Goal: Task Accomplishment & Management: Manage account settings

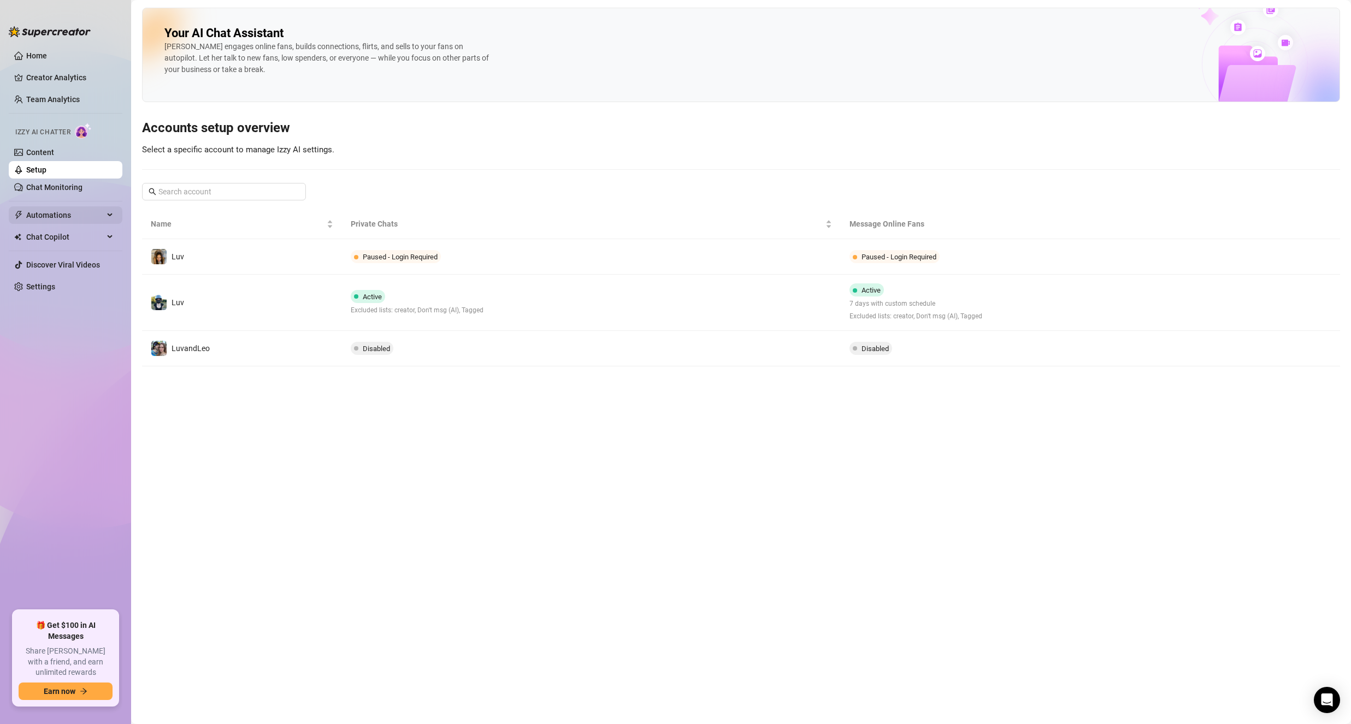
click at [57, 208] on span "Automations" at bounding box center [65, 215] width 78 height 17
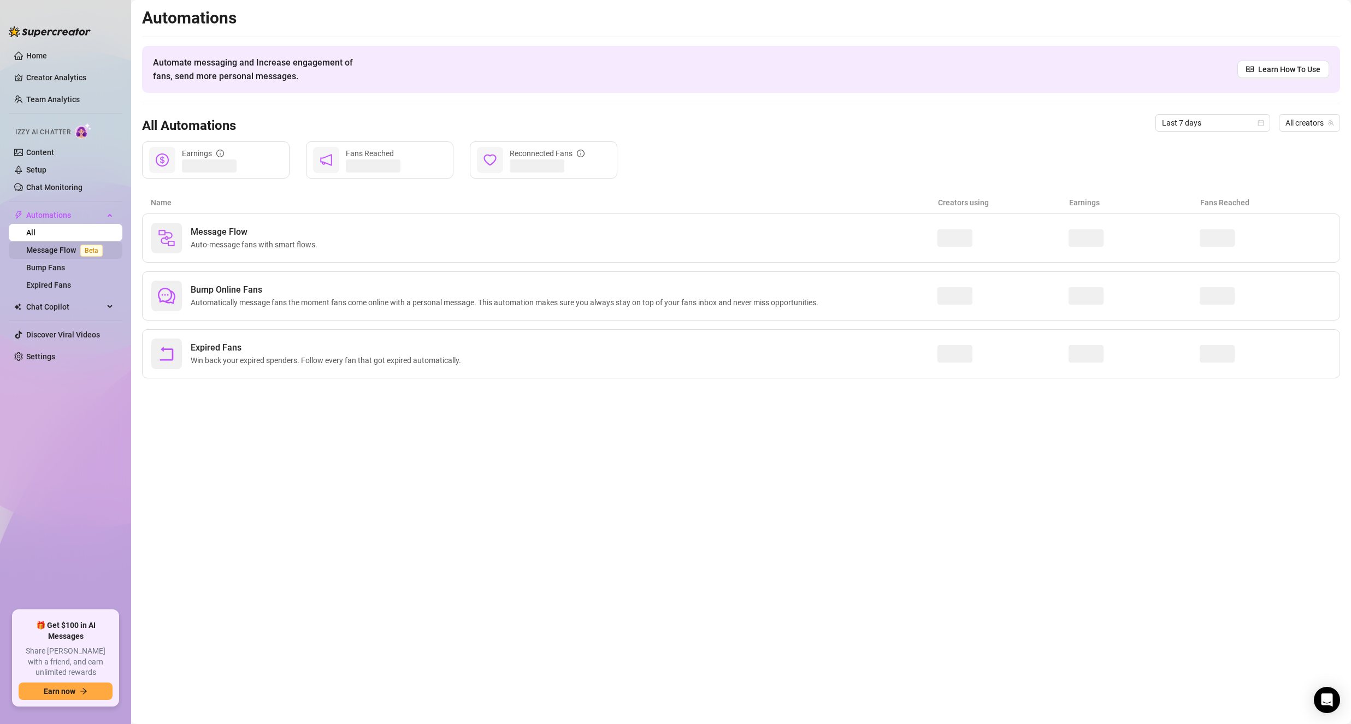
click at [67, 253] on link "Message Flow Beta" at bounding box center [66, 250] width 81 height 9
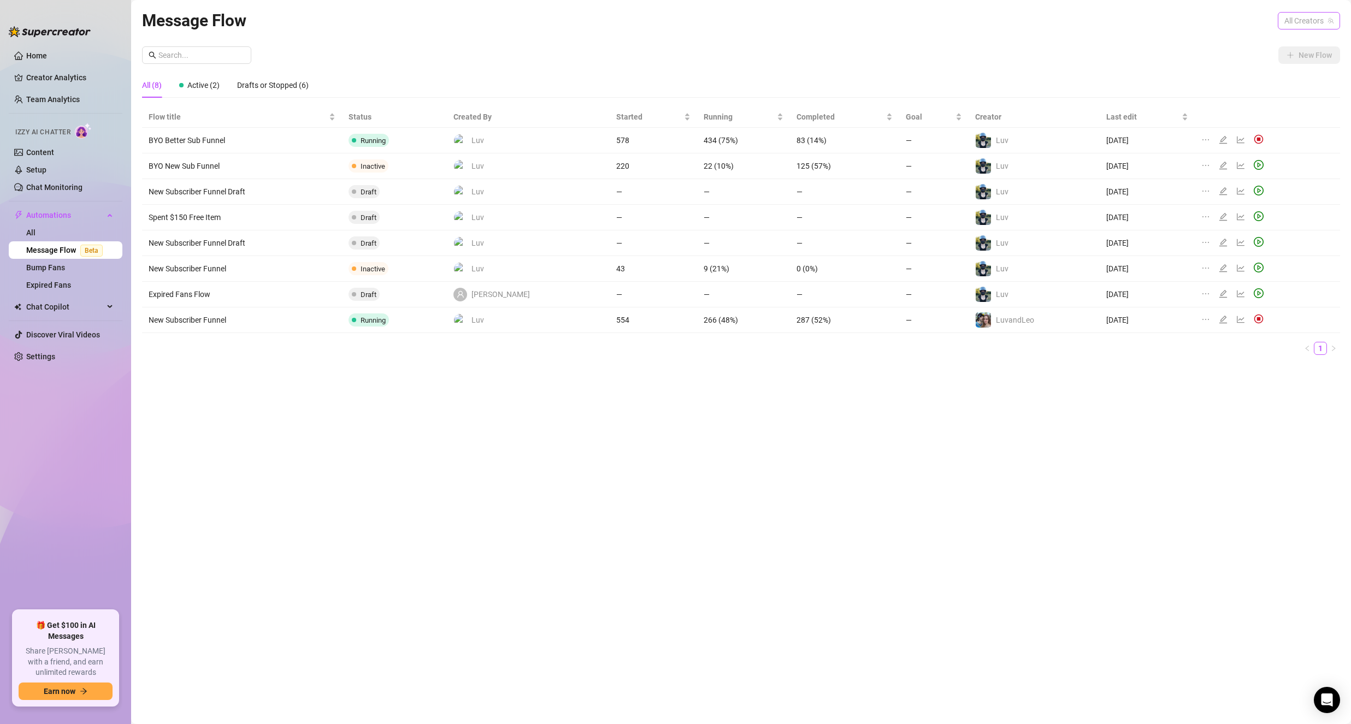
click at [1304, 19] on span "All Creators" at bounding box center [1308, 21] width 49 height 16
click at [1299, 51] on div "All Creators Luv ( itsluv ) LuvandLeo‍️ ( luvandleo ) Luv ( lov3lychick )" at bounding box center [1281, 71] width 111 height 74
click at [1299, 56] on div "Luv ( itsluv )" at bounding box center [1282, 60] width 98 height 13
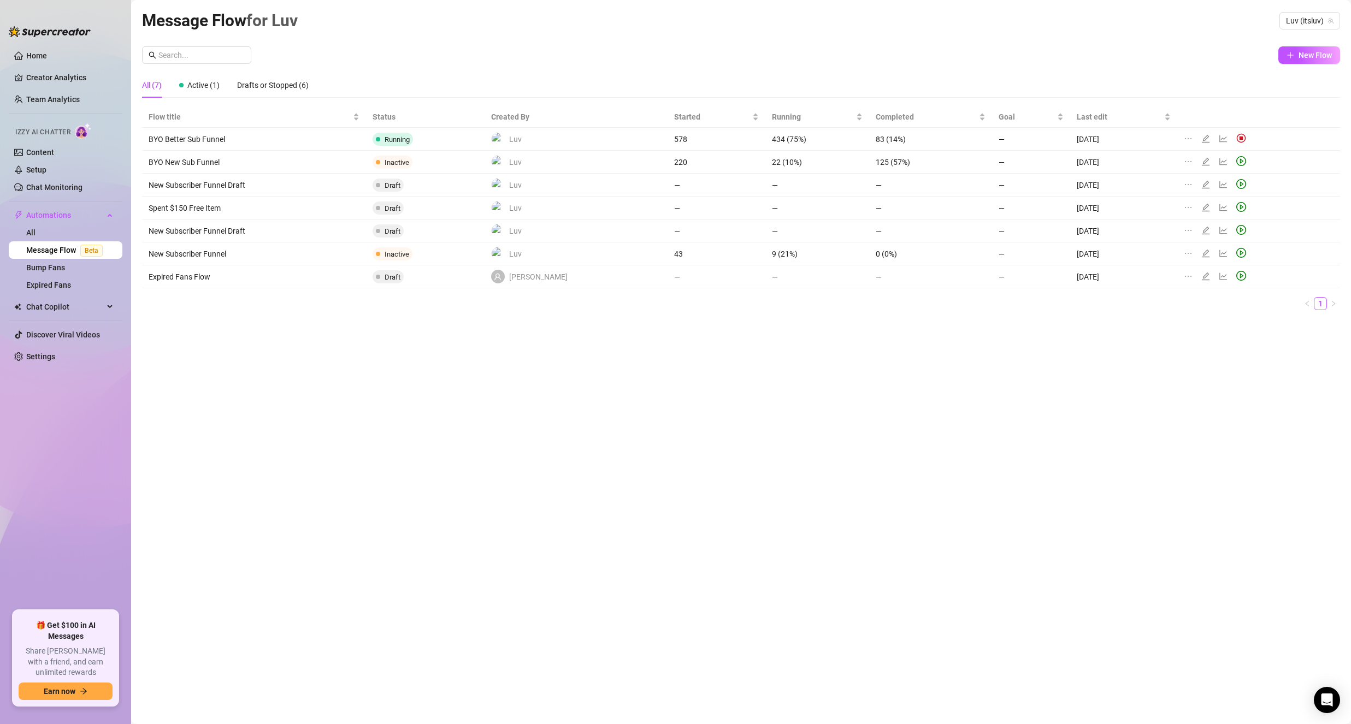
click at [1152, 55] on div "New Flow" at bounding box center [741, 54] width 1198 height 17
click at [1203, 137] on icon "edit" at bounding box center [1205, 138] width 9 height 9
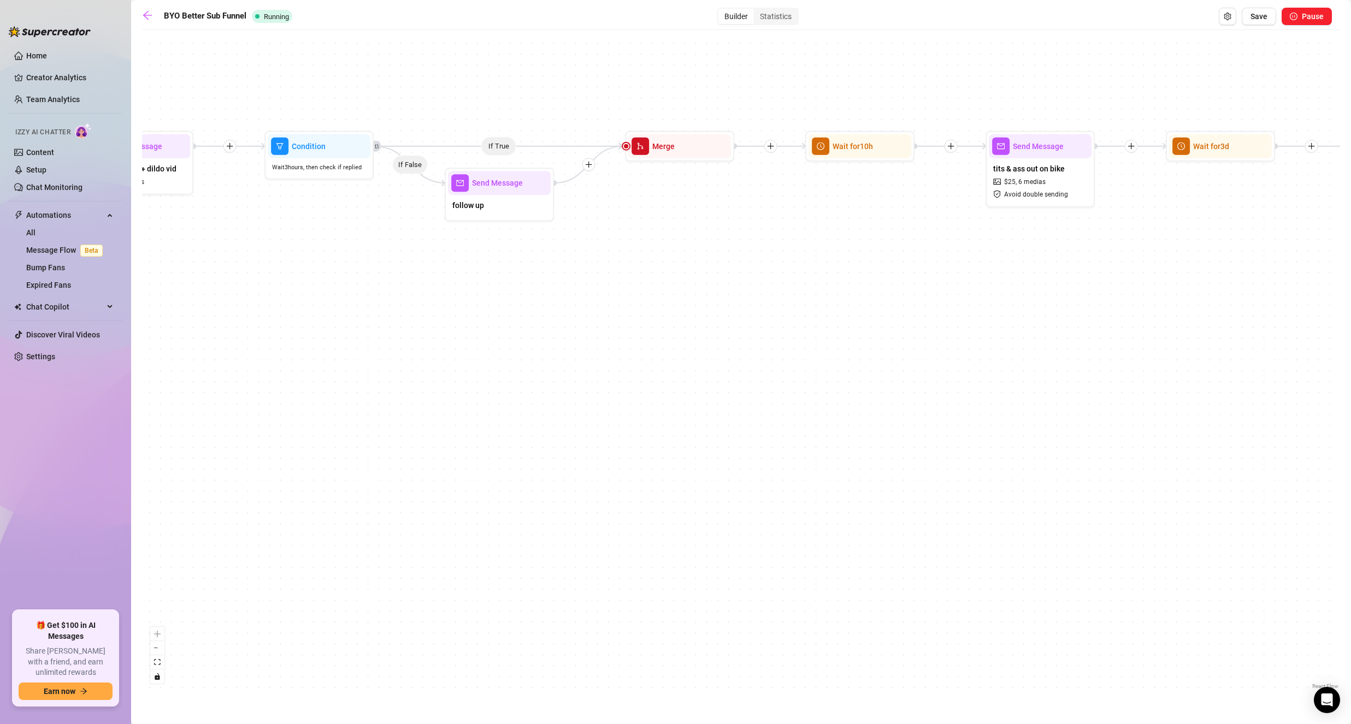
drag, startPoint x: 600, startPoint y: 363, endPoint x: 923, endPoint y: 500, distance: 351.3
click at [923, 503] on div "If True If False Wait for 2d Send Message pre shower clear stool set $ 15 , 19 …" at bounding box center [741, 364] width 1198 height 657
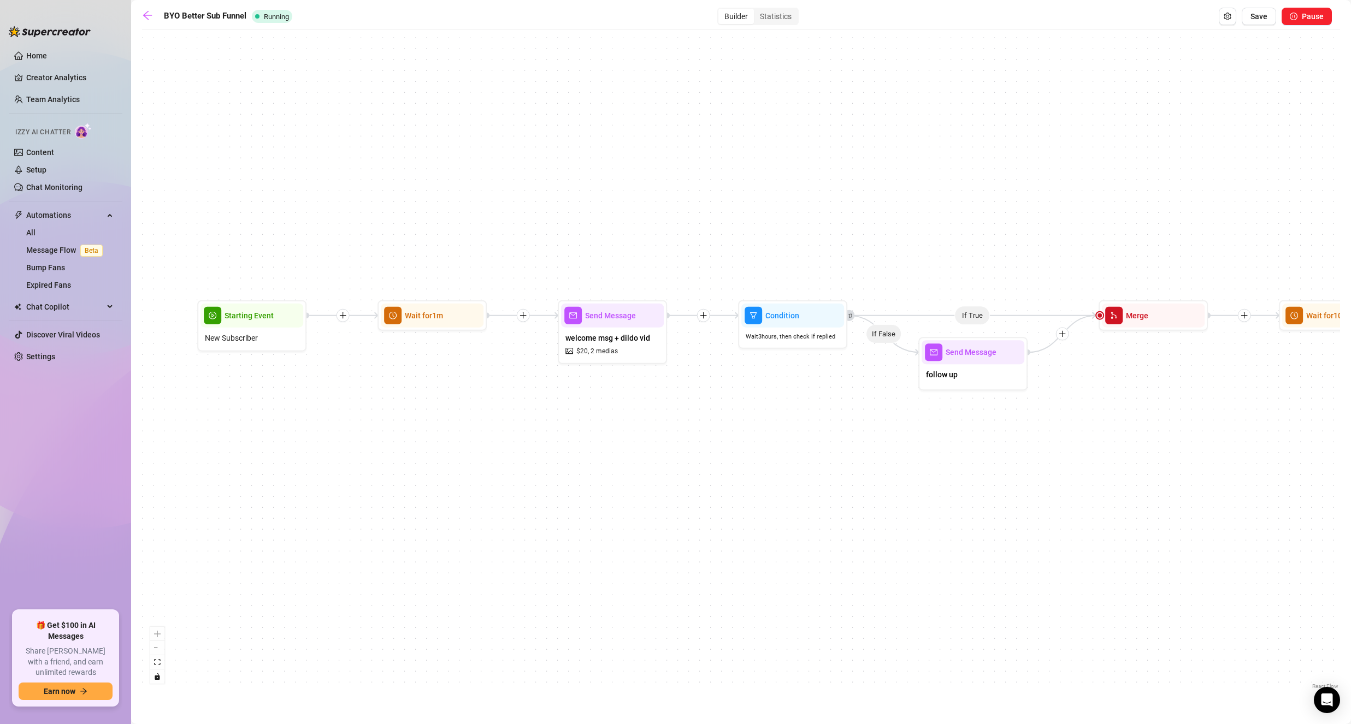
drag, startPoint x: 438, startPoint y: 330, endPoint x: 707, endPoint y: 401, distance: 278.0
click at [707, 401] on div "If True If False Wait for 2d Send Message pre shower clear stool set $ 15 , 19 …" at bounding box center [741, 364] width 1198 height 657
click at [614, 317] on span "Send Message" at bounding box center [610, 316] width 51 height 12
type textarea "heyy! I love watching my ass bounce while riding a dildo so I included a video …"
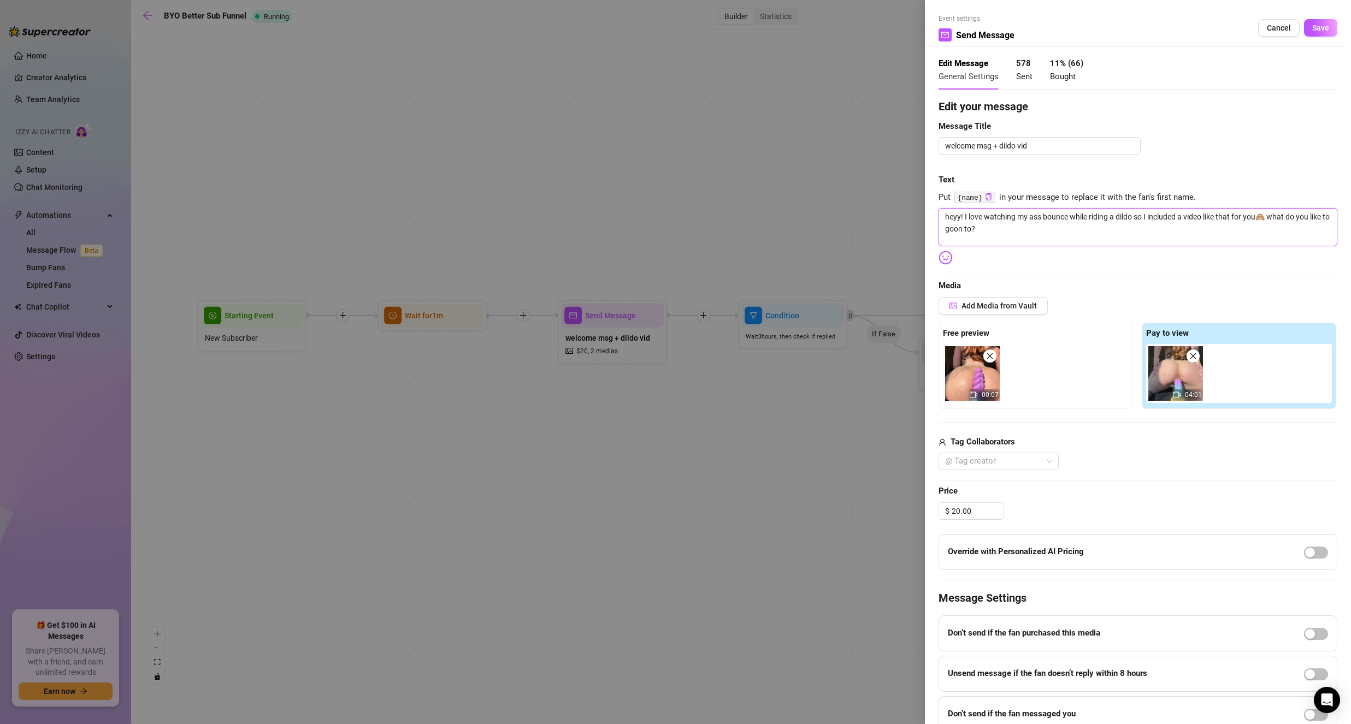
click at [1036, 224] on textarea "heyy! I love watching my ass bounce while riding a dildo so I included a video …" at bounding box center [1138, 227] width 399 height 38
type textarea "heyy! I love watching my ass bounce while riding a dildo so I included a video …"
drag, startPoint x: 1305, startPoint y: 23, endPoint x: 1289, endPoint y: 30, distance: 17.1
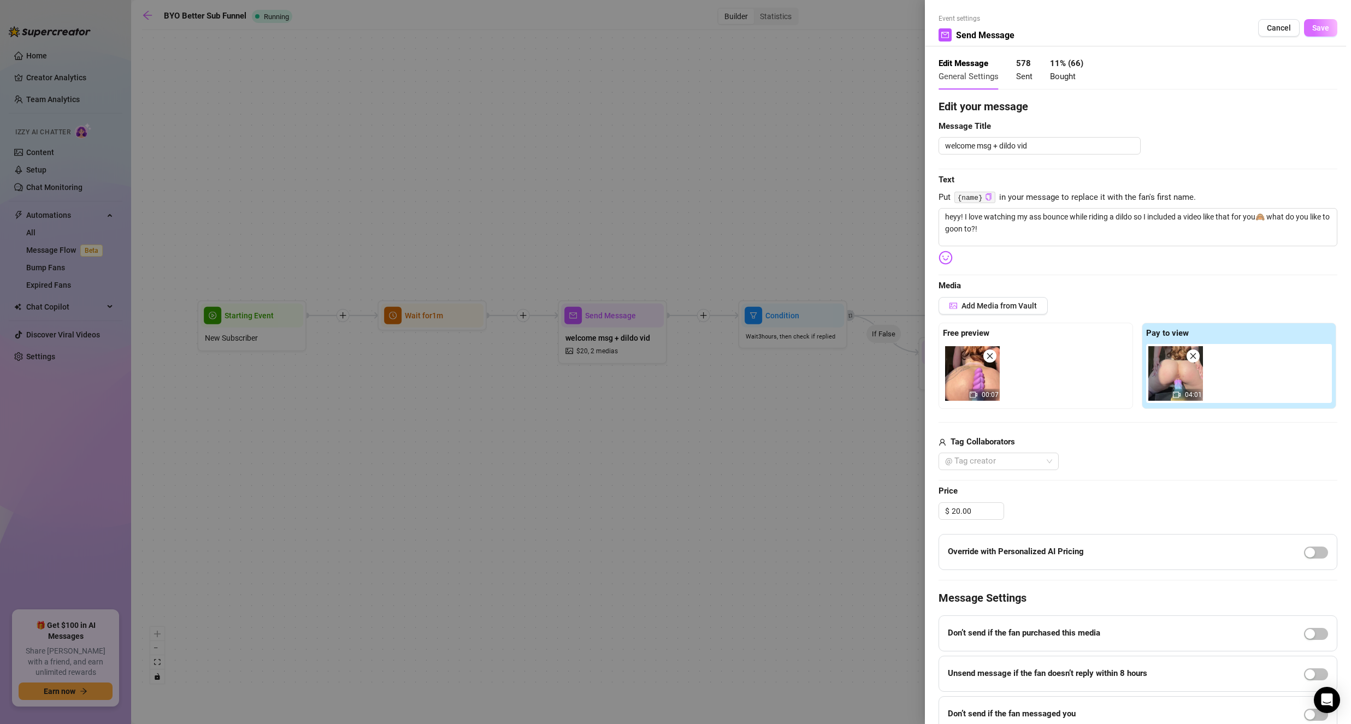
click at [1312, 25] on span "Save" at bounding box center [1320, 27] width 17 height 9
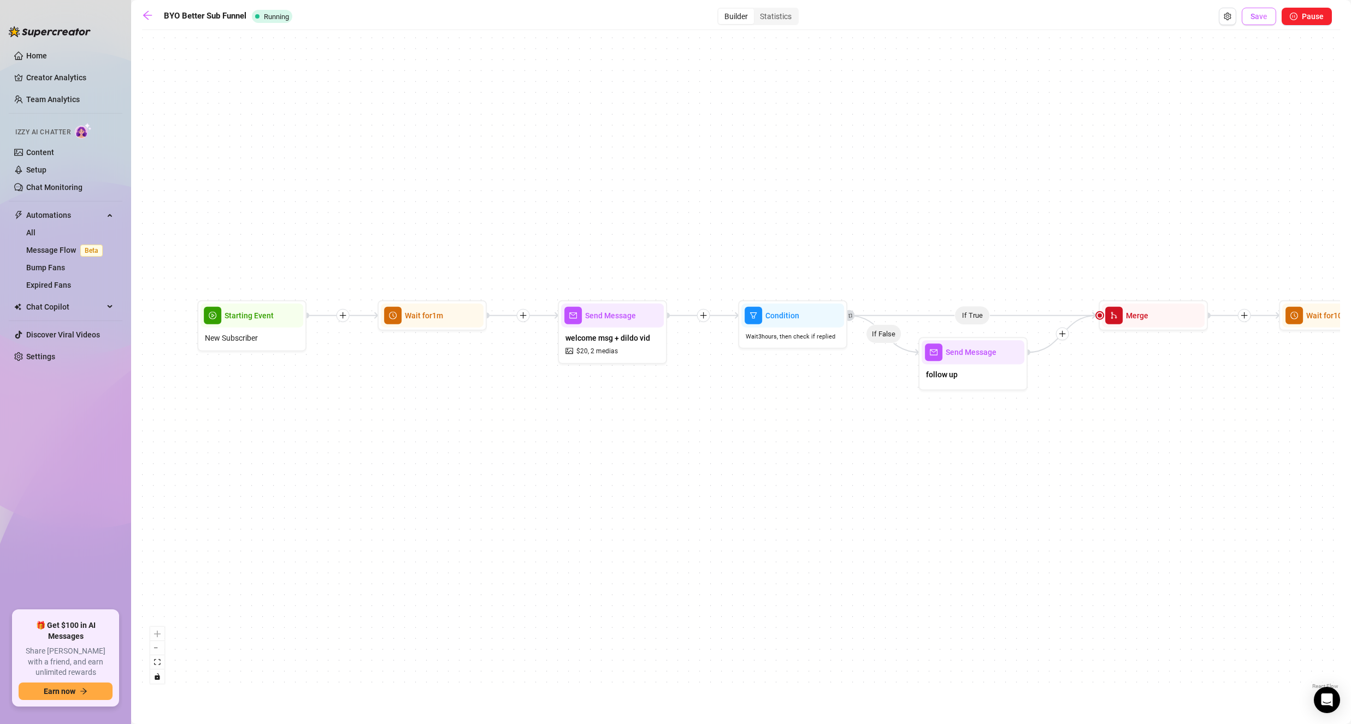
click at [1269, 18] on button "Save" at bounding box center [1259, 16] width 34 height 17
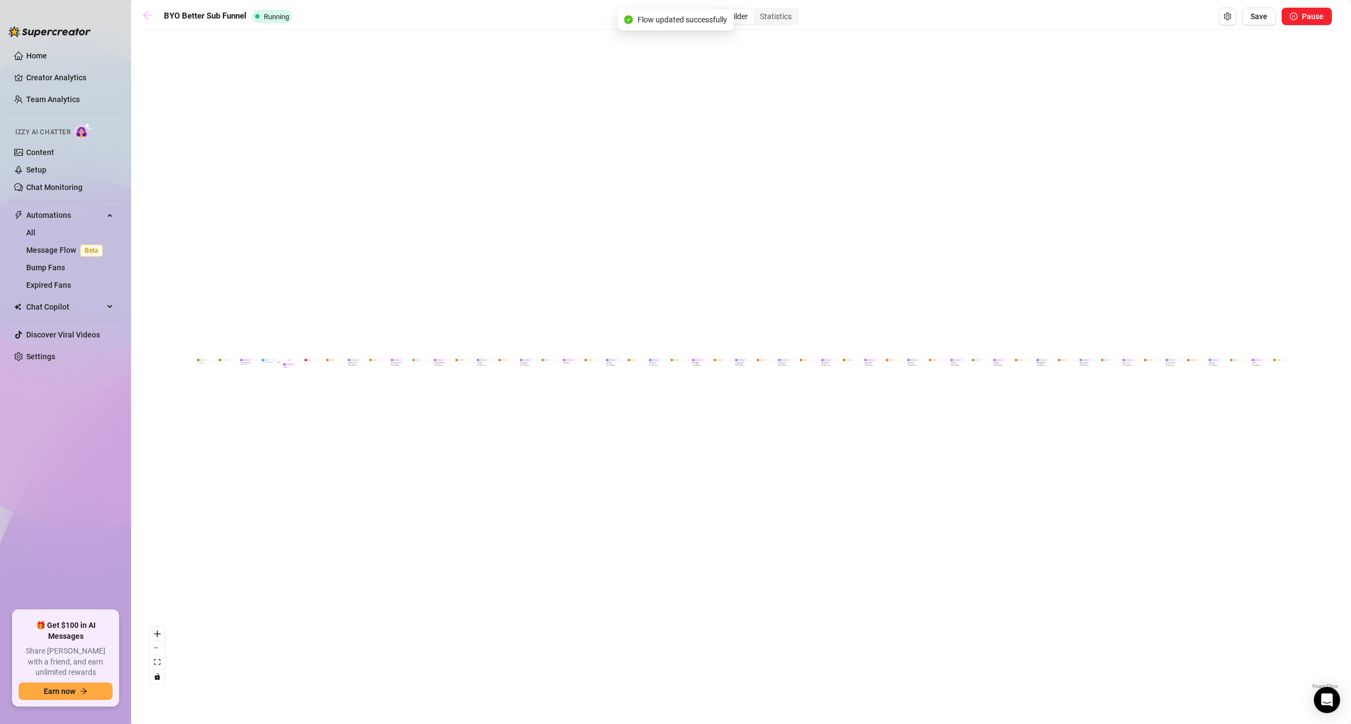
click at [155, 18] on link at bounding box center [150, 16] width 16 height 13
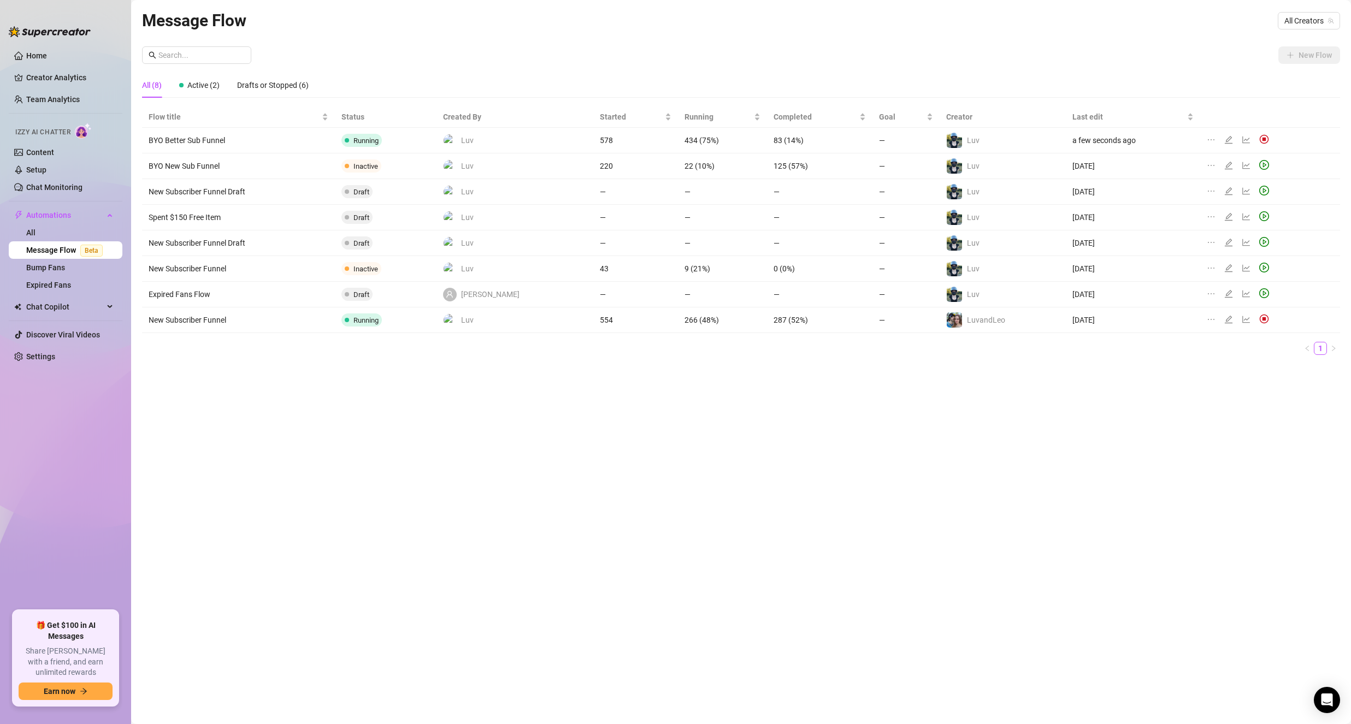
click at [75, 247] on link "Message Flow Beta" at bounding box center [66, 250] width 81 height 9
click at [36, 234] on link "All" at bounding box center [30, 232] width 9 height 9
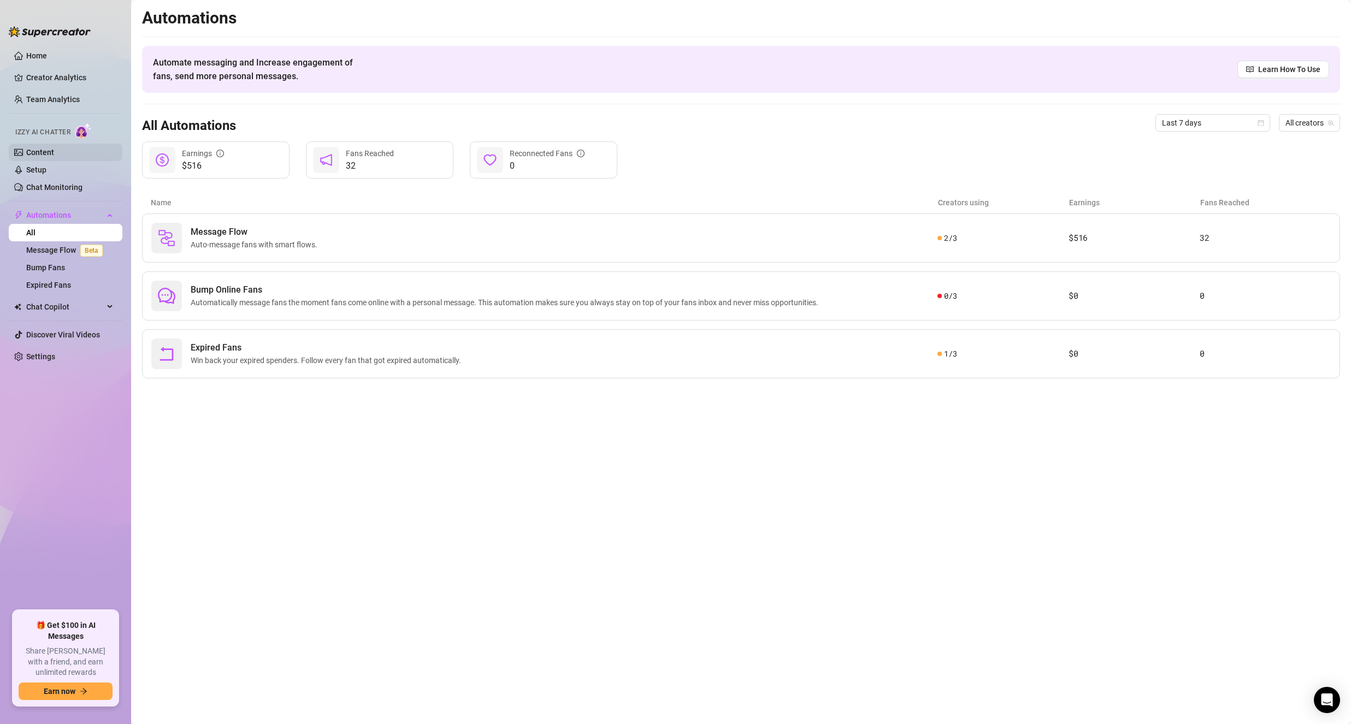
click at [54, 150] on link "Content" at bounding box center [40, 152] width 28 height 9
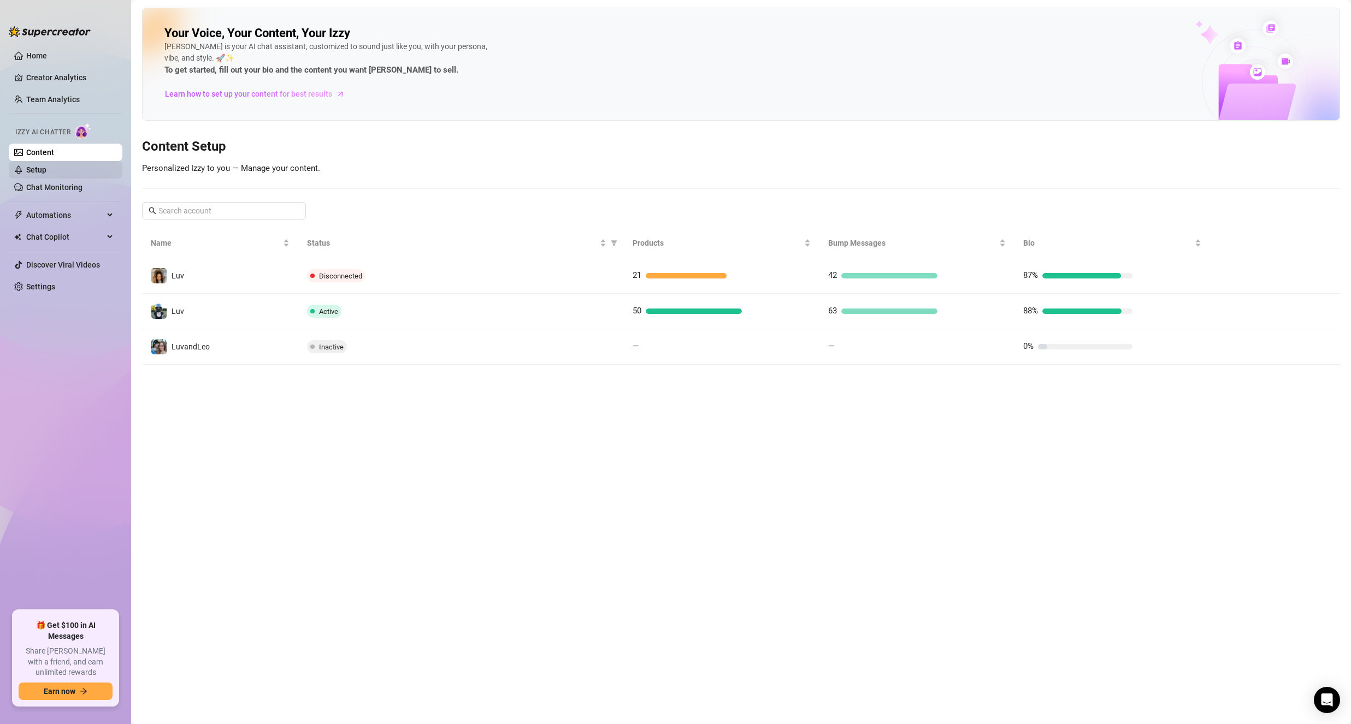
click at [46, 168] on link "Setup" at bounding box center [36, 170] width 20 height 9
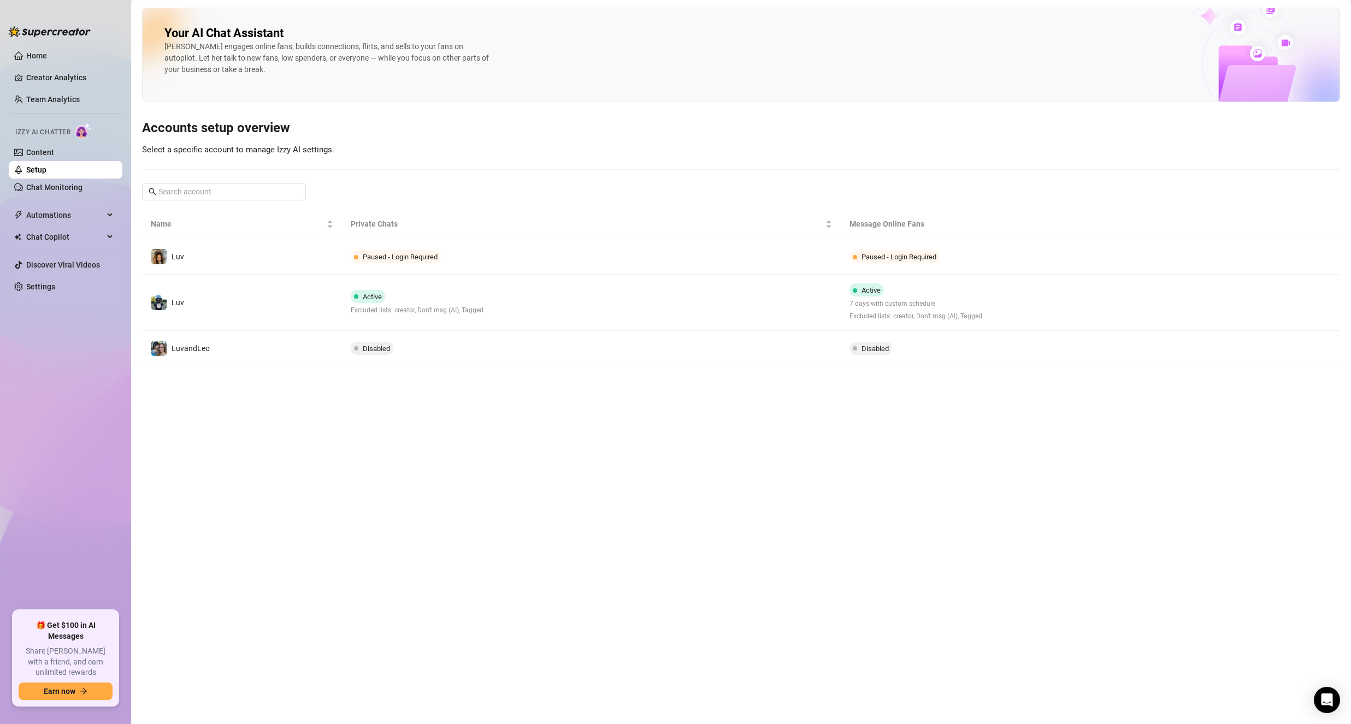
click at [46, 168] on link "Setup" at bounding box center [36, 170] width 20 height 9
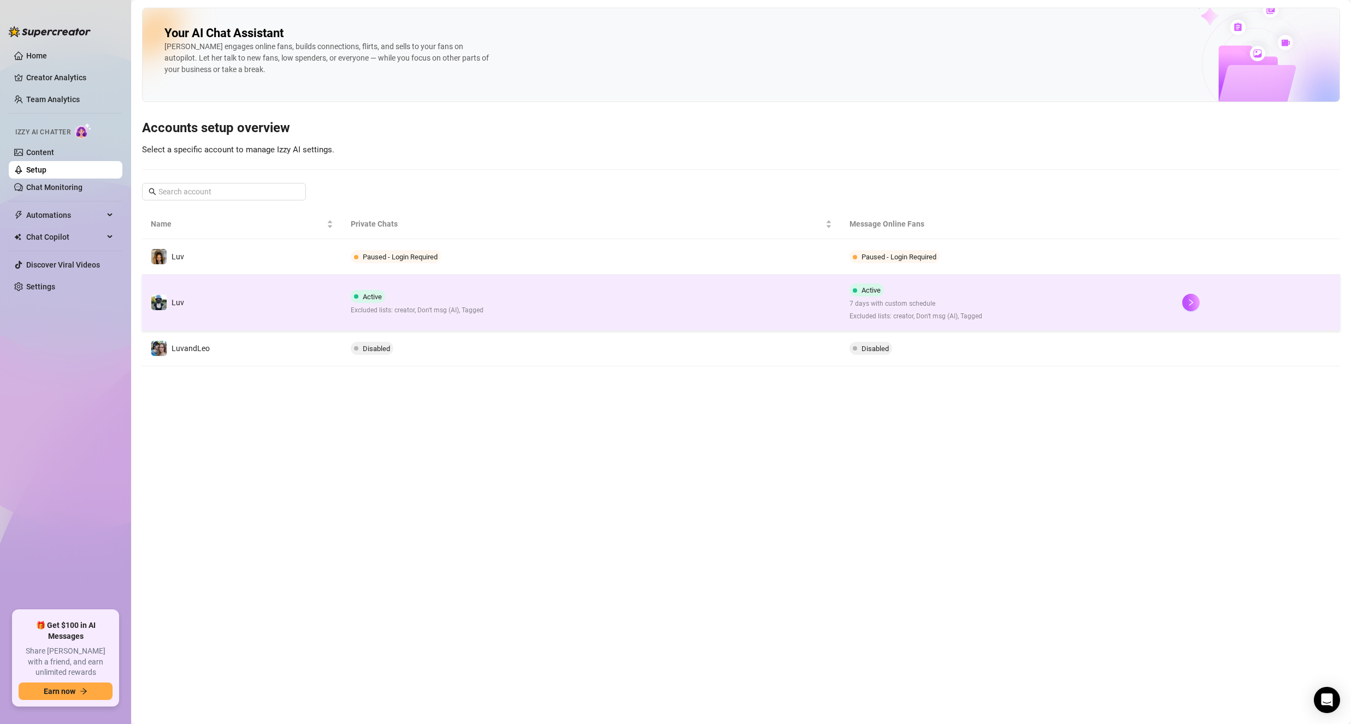
click at [278, 302] on td "Luv" at bounding box center [242, 303] width 200 height 56
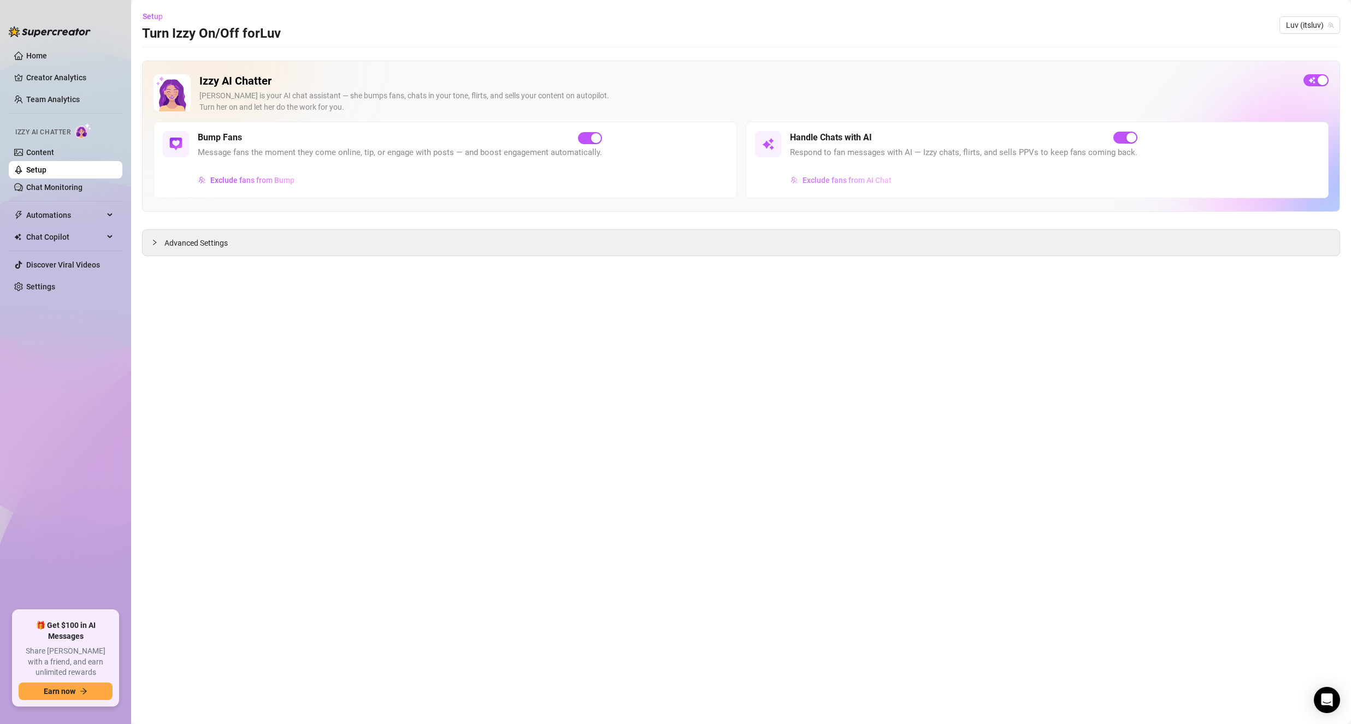
click at [800, 177] on button "Exclude fans from AI Chat" at bounding box center [841, 180] width 102 height 17
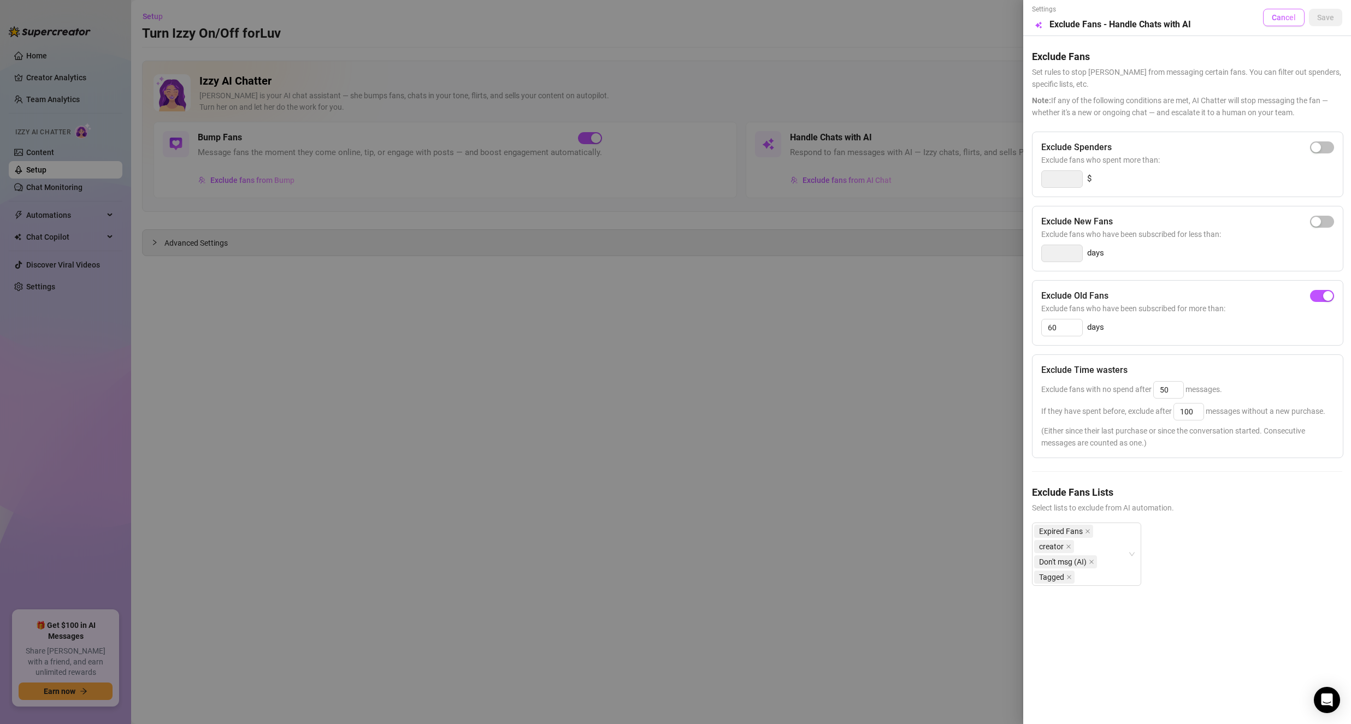
click at [1288, 21] on span "Cancel" at bounding box center [1284, 17] width 24 height 9
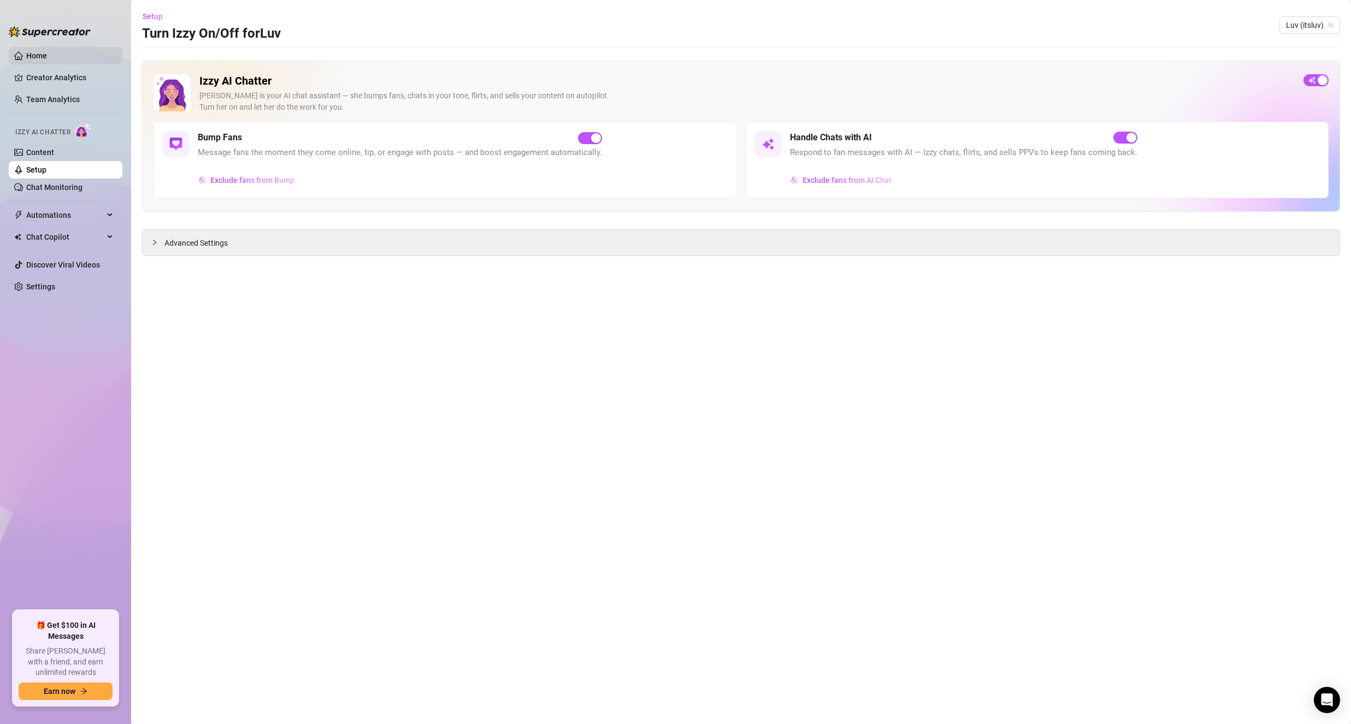
click at [40, 56] on link "Home" at bounding box center [36, 55] width 21 height 9
